Goal: Task Accomplishment & Management: Use online tool/utility

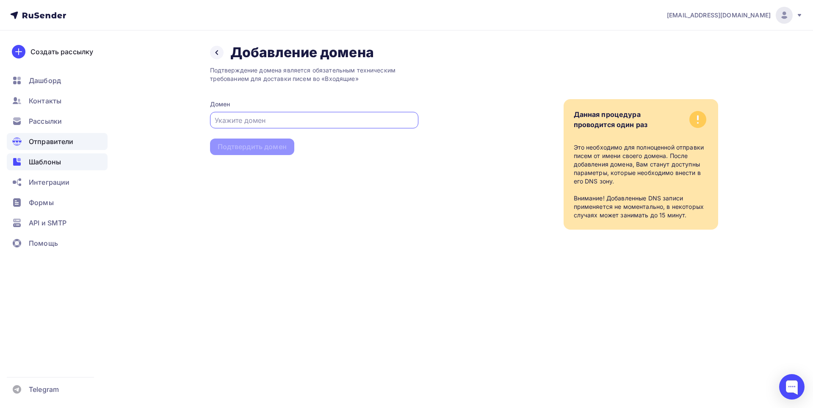
click at [34, 160] on span "Шаблоны" at bounding box center [45, 162] width 32 height 10
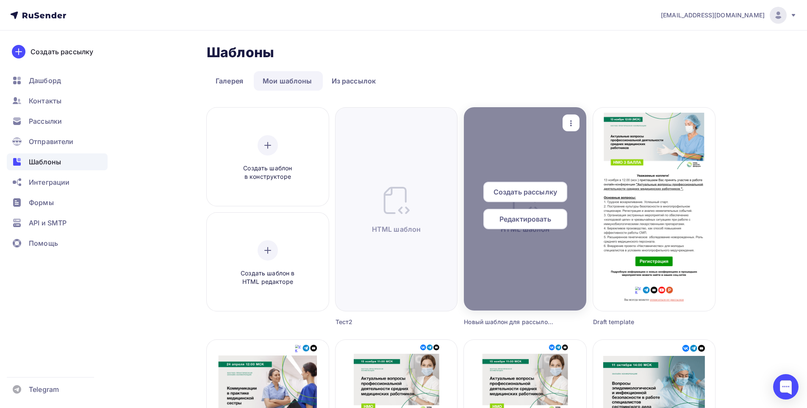
click at [517, 220] on span "Редактировать" at bounding box center [525, 219] width 52 height 10
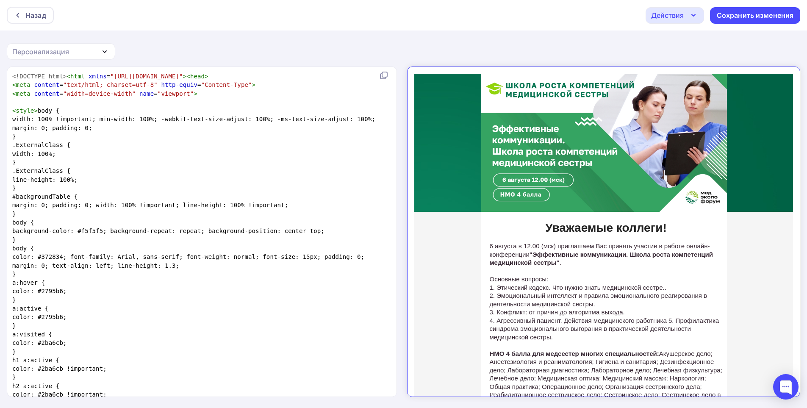
drag, startPoint x: 403, startPoint y: 48, endPoint x: 323, endPoint y: 29, distance: 81.7
click at [403, 48] on div "Назад Действия Отправить тестовое письмо Выйти без сохранения Сохранить изменен…" at bounding box center [403, 204] width 807 height 409
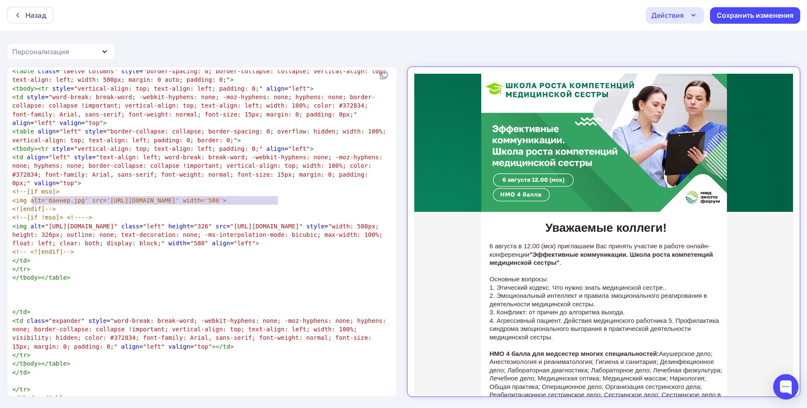
type textarea "[URL][DOMAIN_NAME]"
drag, startPoint x: 276, startPoint y: 201, endPoint x: 30, endPoint y: 198, distance: 246.9
click at [230, 223] on span ""[URL][DOMAIN_NAME]"" at bounding box center [266, 226] width 72 height 7
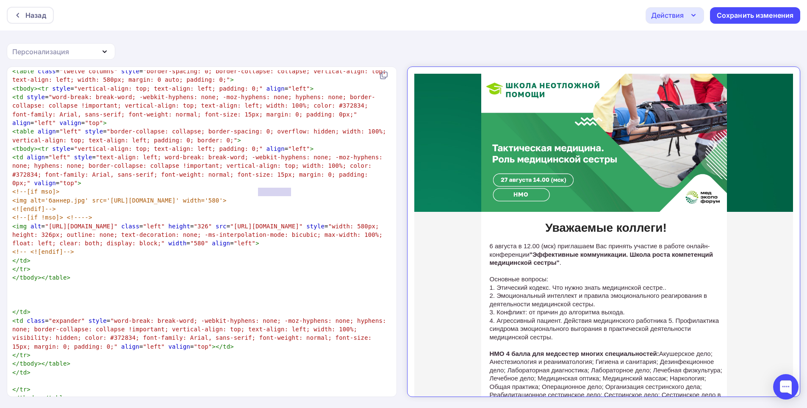
type textarea "__________%[DOMAIN_NAME]"
drag, startPoint x: 292, startPoint y: 190, endPoint x: 271, endPoint y: 191, distance: 20.8
click at [117, 223] on span ""[URL][DOMAIN_NAME]"" at bounding box center [81, 226] width 72 height 7
type textarea "[URL][DOMAIN_NAME]"
drag, startPoint x: 293, startPoint y: 191, endPoint x: 46, endPoint y: 191, distance: 247.3
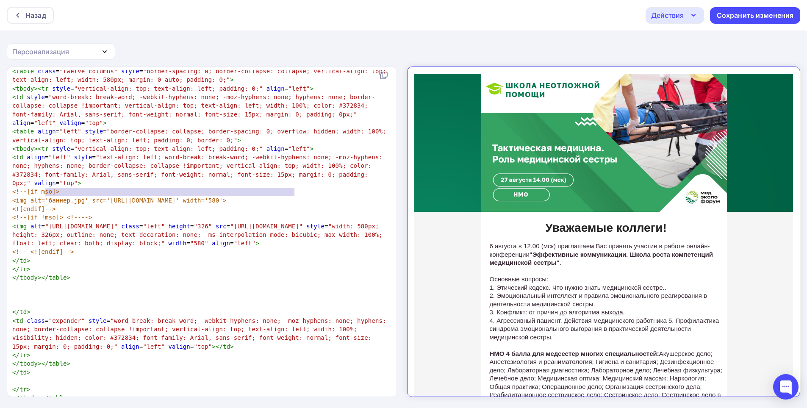
click at [46, 223] on span ""[URL][DOMAIN_NAME]"" at bounding box center [81, 226] width 72 height 7
type textarea "_%[DOMAIN_NAME]"
drag, startPoint x: 348, startPoint y: 156, endPoint x: 323, endPoint y: 158, distance: 25.1
click at [227, 197] on span "<img alt='баннер.jpg' src='[URL][DOMAIN_NAME]' width='580'>" at bounding box center [119, 200] width 214 height 7
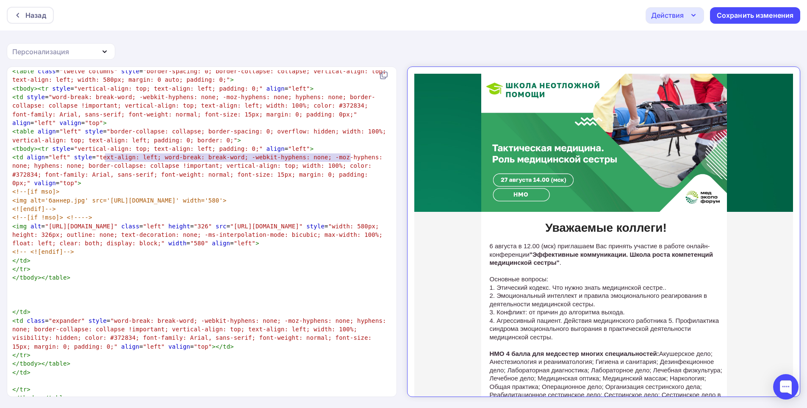
type textarea "[URL][DOMAIN_NAME]"
drag, startPoint x: 350, startPoint y: 157, endPoint x: 109, endPoint y: 158, distance: 241.3
click at [102, 197] on span "<img alt='баннер.jpg' src='[URL][DOMAIN_NAME]' width='580'>" at bounding box center [119, 200] width 214 height 7
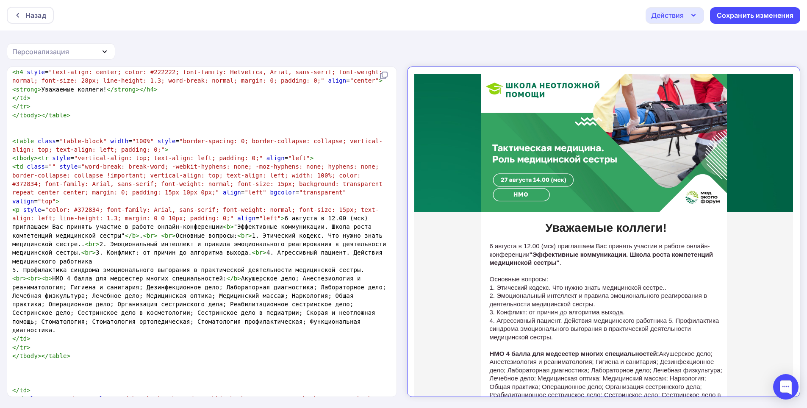
scroll to position [3468, 0]
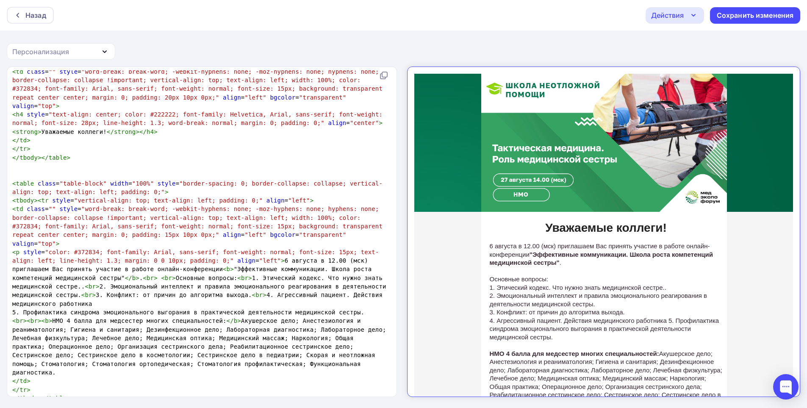
type textarea "6"
type textarea "6 августа в 12.00 (мск) приглашаем Вас принять участие в работе онлайн-конферен…"
drag, startPoint x: 238, startPoint y: 206, endPoint x: 156, endPoint y: 216, distance: 83.2
click at [156, 249] on span "< p style = "color: #372834; font-family: Arial, sans-serif; font-weight: norma…" at bounding box center [200, 278] width 377 height 58
type textarea "Эффективные коммуникации. Школа роста компетенций медицинской сестры"
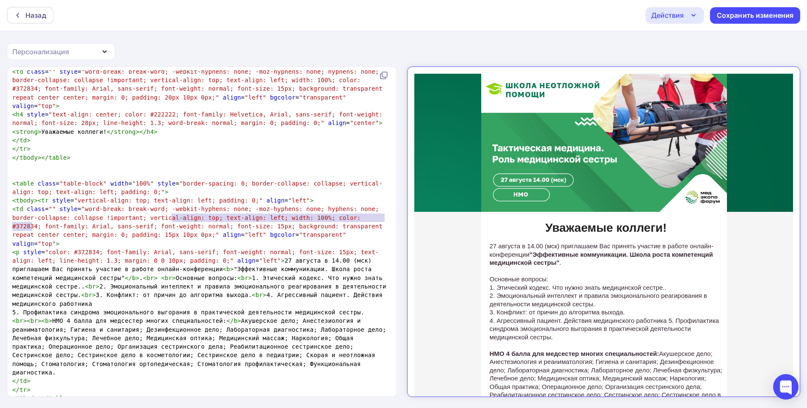
drag, startPoint x: 172, startPoint y: 215, endPoint x: 65, endPoint y: 213, distance: 107.1
click at [32, 249] on span "< p style = "color: #372834; font-family: Arial, sans-serif; font-weight: norma…" at bounding box center [200, 278] width 377 height 58
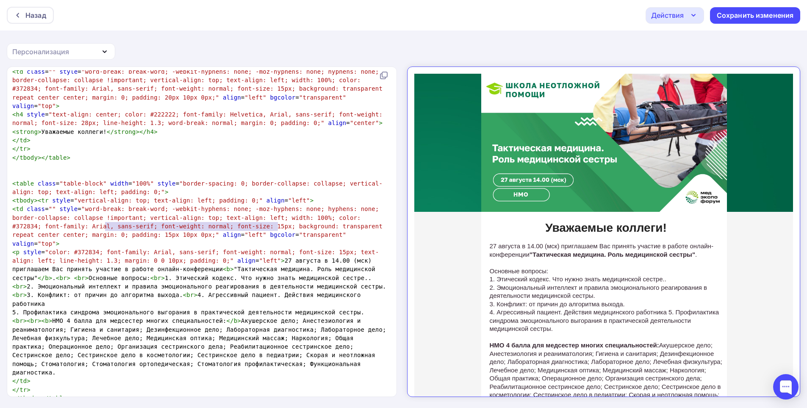
type textarea "Этический кодекс. Что нужно знать медицинской сестре."
drag, startPoint x: 105, startPoint y: 225, endPoint x: 281, endPoint y: 224, distance: 175.7
click at [281, 249] on span "< p style = "color: #372834; font-family: Arial, sans-serif; font-weight: norma…" at bounding box center [199, 278] width 374 height 58
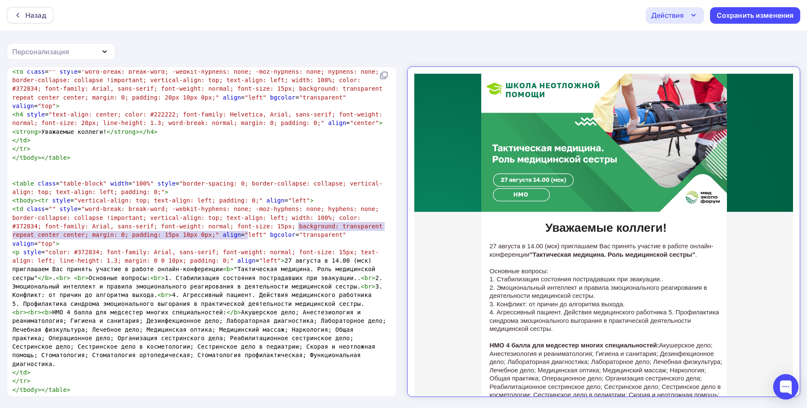
type textarea "Эмоциональный интеллект и правила эмоционального реагирования в деятельности ме…"
drag, startPoint x: 298, startPoint y: 225, endPoint x: 245, endPoint y: 232, distance: 53.1
click at [245, 249] on span "< p style = "color: #372834; font-family: Arial, sans-serif; font-weight: norma…" at bounding box center [199, 274] width 374 height 50
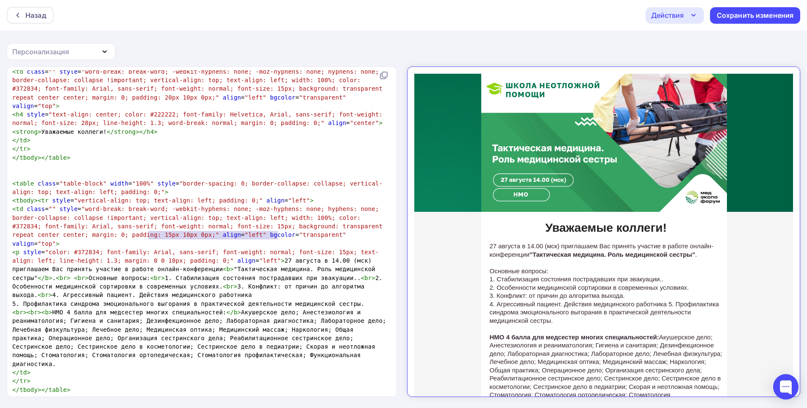
type textarea "Конфликт: от причин до алгоритма выхода."
drag, startPoint x: 148, startPoint y: 234, endPoint x: 280, endPoint y: 234, distance: 131.7
click at [280, 249] on span "< p style = "color: #372834; font-family: Arial, sans-serif; font-weight: norma…" at bounding box center [199, 274] width 374 height 50
type textarea "[PERSON_NAME]"
type textarea "Агрессивный пациент. Действия медицинского работника"
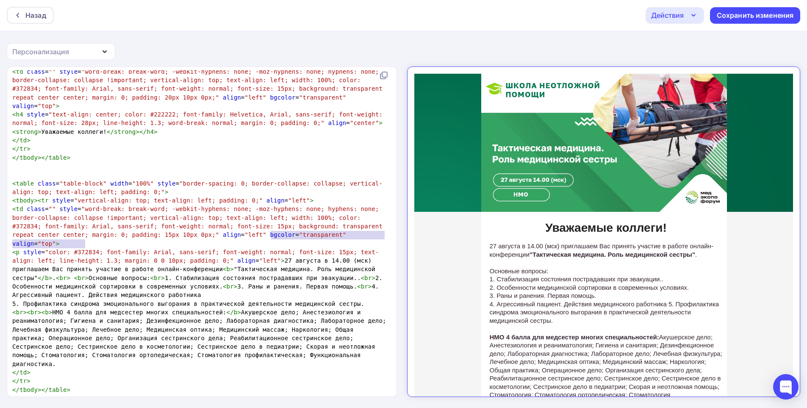
drag, startPoint x: 270, startPoint y: 232, endPoint x: 137, endPoint y: 243, distance: 133.8
click at [137, 248] on pre "< p style = "color: #372834; font-family: Arial, sans-serif; font-weight: norma…" at bounding box center [200, 274] width 379 height 52
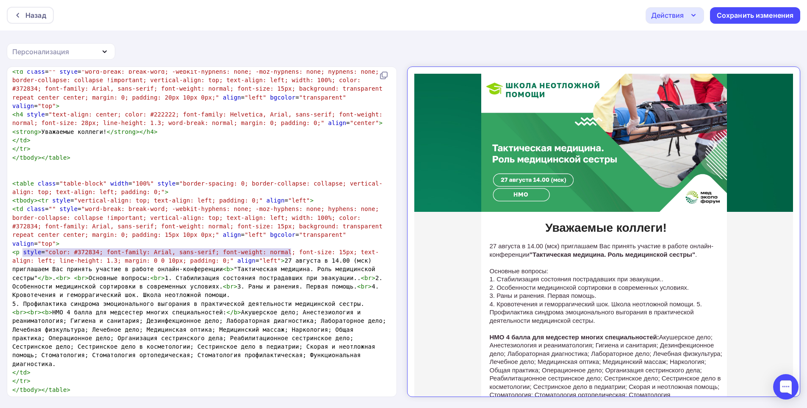
type textarea "Профилактика синдрома эмоционального выгорания в практической деятельности меди…"
drag, startPoint x: 22, startPoint y: 249, endPoint x: 334, endPoint y: 248, distance: 312.5
click at [334, 299] on pre "5. Профилактика синдрома эмоционального выгорания в практической деятельности м…" at bounding box center [200, 303] width 379 height 8
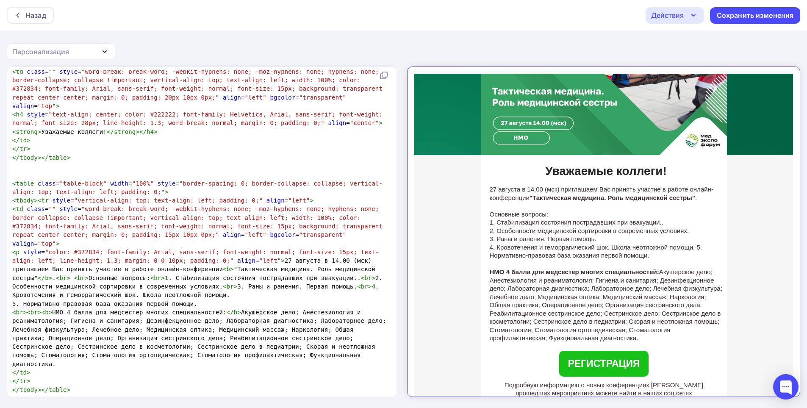
scroll to position [85, 0]
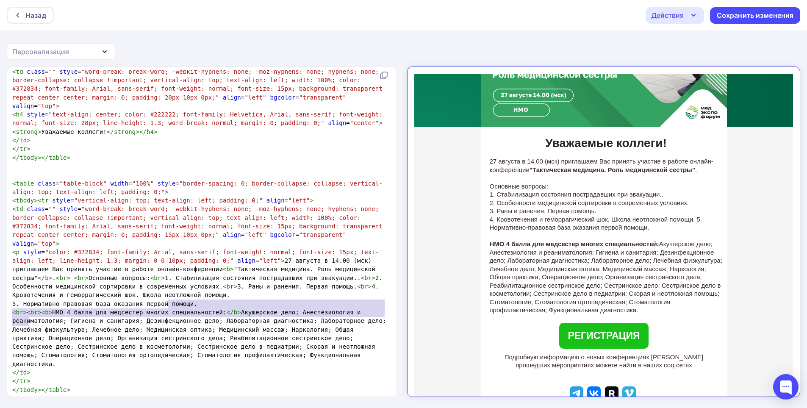
type textarea "Функциональная диагностика. </td> </tr>"
drag, startPoint x: 268, startPoint y: 317, endPoint x: 177, endPoint y: 297, distance: 93.2
click at [178, 309] on span "< br >< br >< b > НМО 4 балла для медсестер многих специальностей: </ b >" at bounding box center [200, 338] width 377 height 58
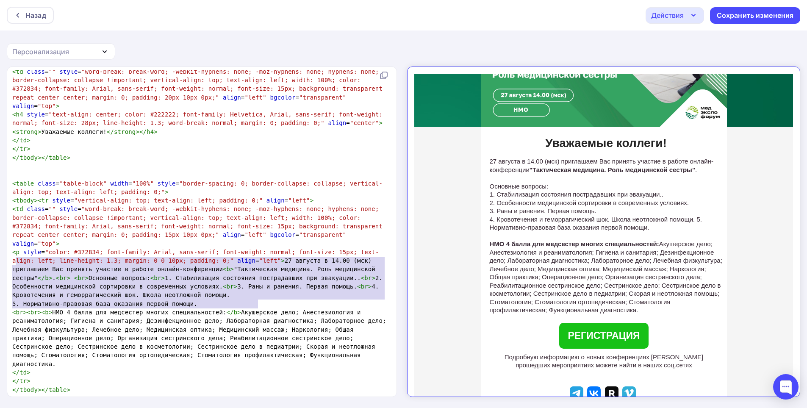
type textarea "<lo><ip><d>SIT 7 ametc adi elitseddo eiusmo temporincididu:</u> Laboreetdo magn…"
drag, startPoint x: 257, startPoint y: 304, endPoint x: 11, endPoint y: 261, distance: 249.6
click at [11, 308] on pre "< br >< br >< b > НМО 4 балла для медсестер многих специальностей: </ b >" at bounding box center [200, 338] width 379 height 60
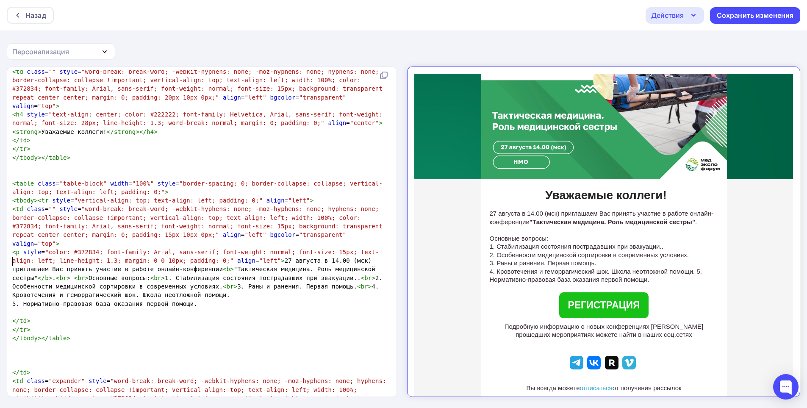
scroll to position [33, 0]
click at [13, 300] on span "5. Нормативно-правовая база оказания первой помощи." at bounding box center [104, 303] width 185 height 7
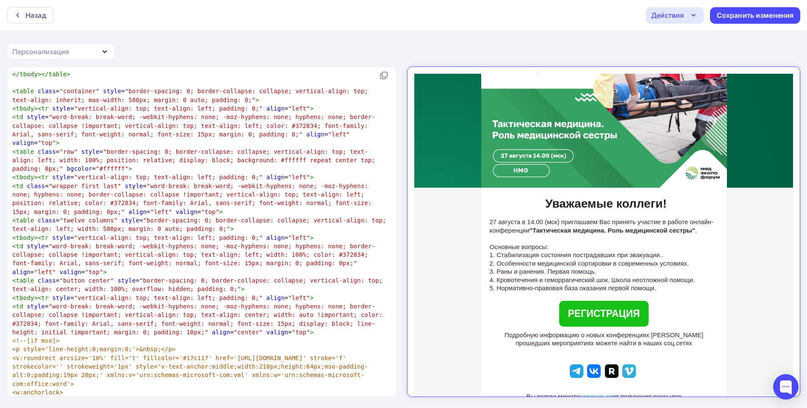
scroll to position [3849, 0]
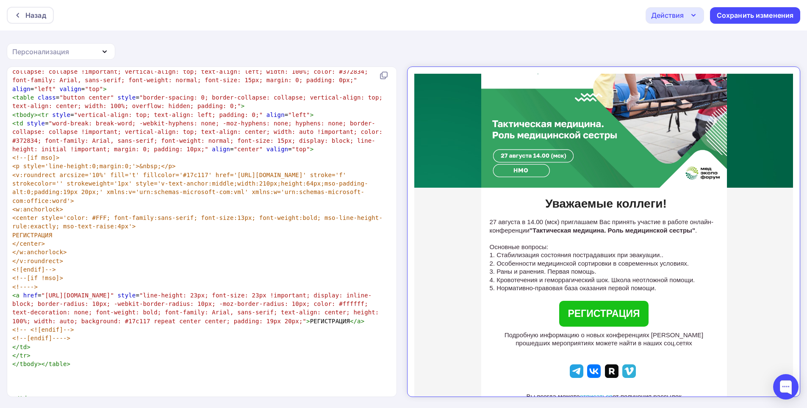
type textarea "<br>"
type textarea "[URL][DOMAIN_NAME]"
drag, startPoint x: 108, startPoint y: 216, endPoint x: 43, endPoint y: 216, distance: 65.6
click at [43, 292] on span ""[URL][DOMAIN_NAME]"" at bounding box center [77, 295] width 72 height 7
paste textarea
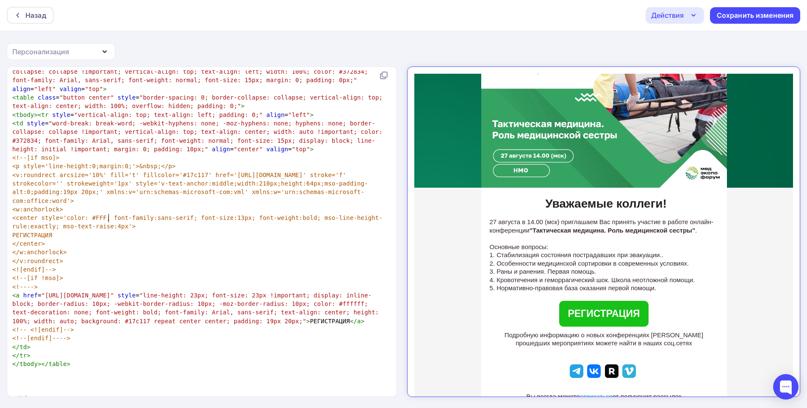
click at [173, 292] on span ""line-height: 23px; font-size: 23px !important; display: inline-block; border-r…" at bounding box center [197, 308] width 370 height 33
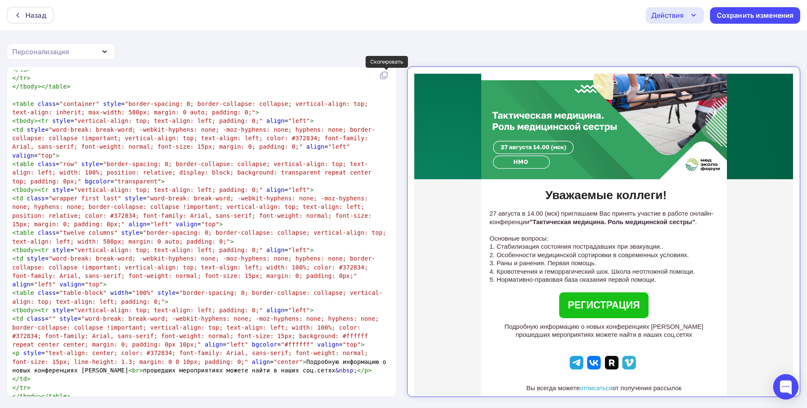
click at [387, 75] on icon at bounding box center [384, 75] width 10 height 10
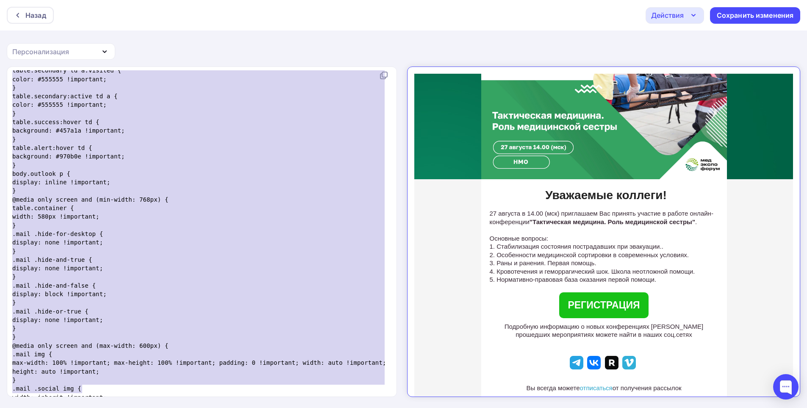
scroll to position [762, 0]
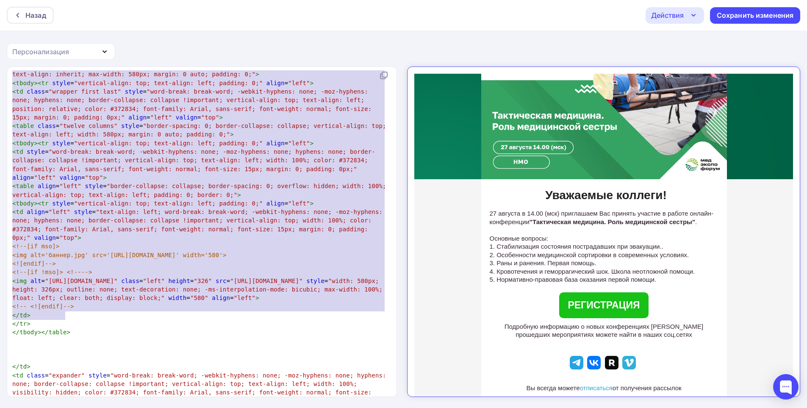
drag, startPoint x: 13, startPoint y: 76, endPoint x: 84, endPoint y: 313, distance: 247.5
click at [84, 313] on div "<!DOCTYPE html> < html xmlns = "[URL][DOMAIN_NAME]" >< head > < meta content = …" at bounding box center [200, 370] width 379 height 6239
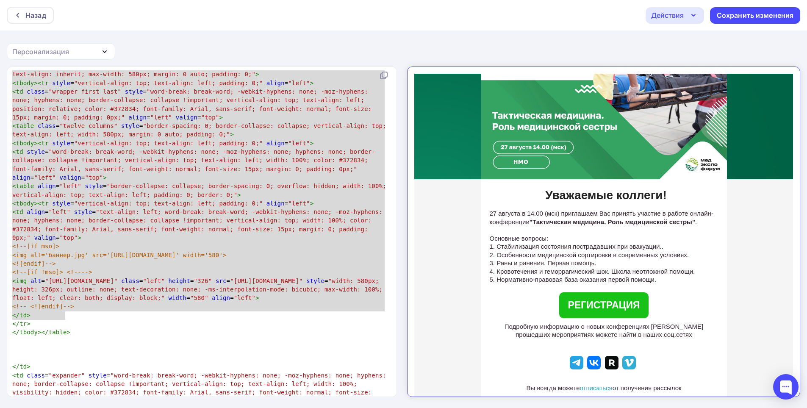
type textarea "<!DOCTYPE html><html xmlns="[URL][DOMAIN_NAME]"><head> <meta content="text/html…"
click at [24, 251] on span "<img alt='баннер.jpg' src='[URL][DOMAIN_NAME]' width='580'>" at bounding box center [119, 254] width 214 height 7
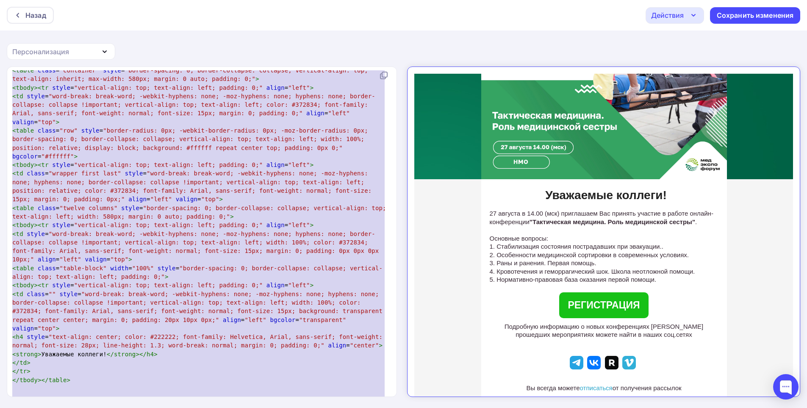
scroll to position [3426, 0]
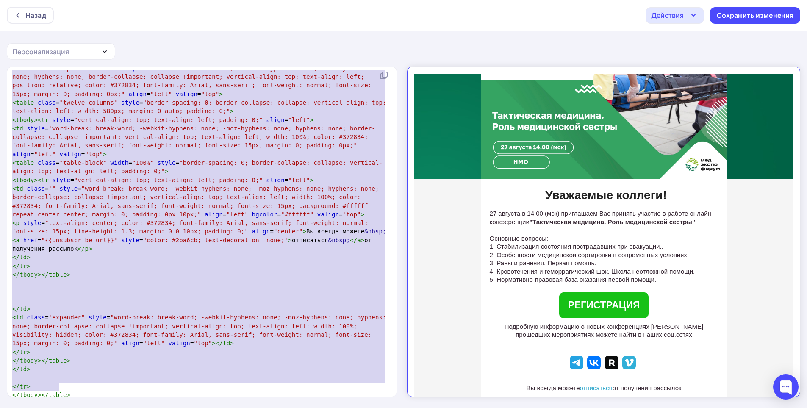
drag, startPoint x: 13, startPoint y: 263, endPoint x: 101, endPoint y: 359, distance: 130.7
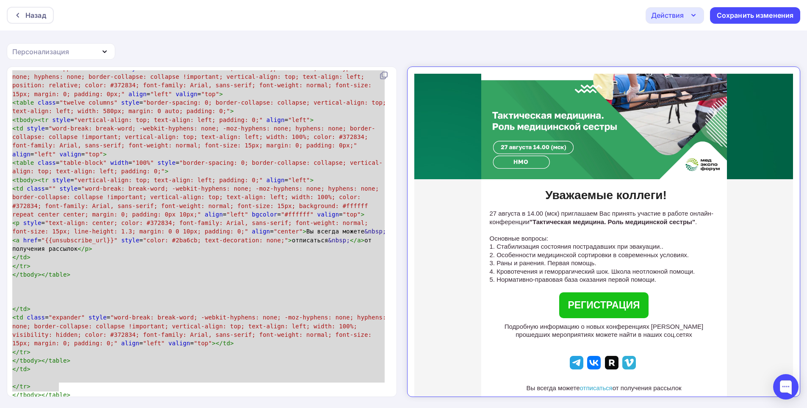
type textarea "</td> <td class="expander" style="word-break: break-word; -webkit-hyphens: none…"
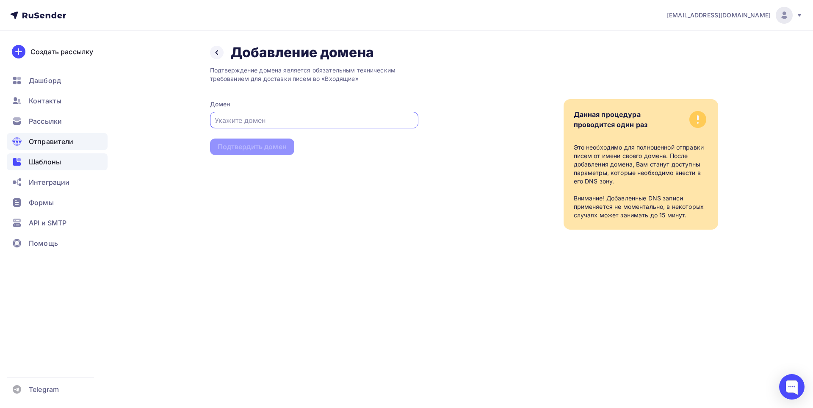
click at [48, 163] on span "Шаблоны" at bounding box center [45, 162] width 32 height 10
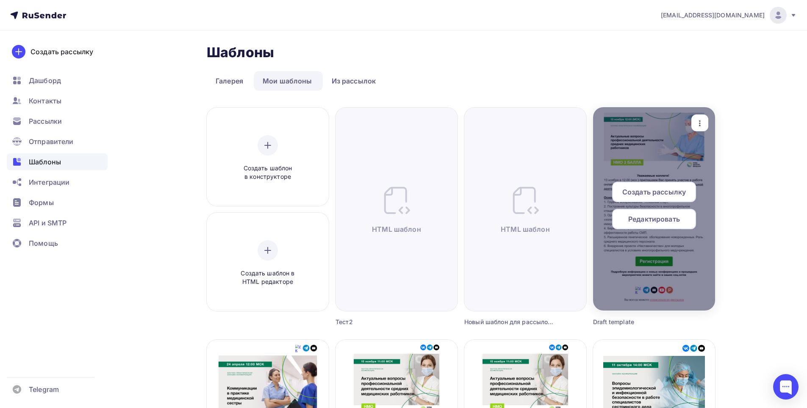
click at [645, 215] on span "Редактировать" at bounding box center [654, 219] width 52 height 10
